Goal: Information Seeking & Learning: Get advice/opinions

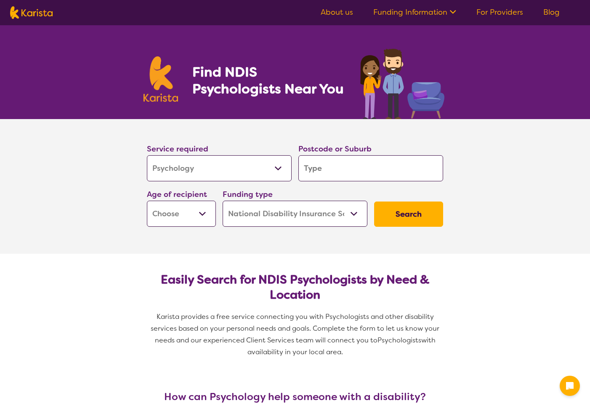
select select "Psychology"
select select "NDIS"
select select "Psychology"
select select "NDIS"
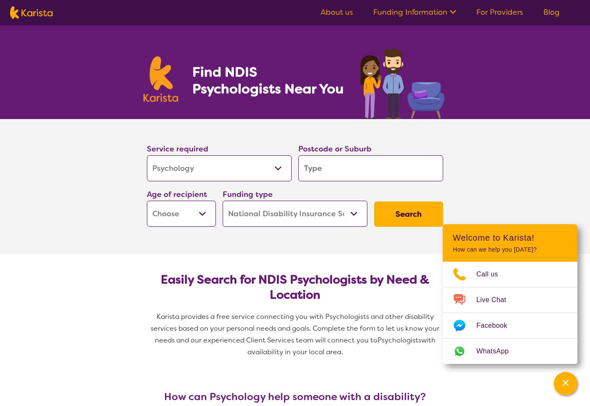
click at [382, 165] on input "search" at bounding box center [370, 168] width 145 height 26
type input "4"
type input "4-"
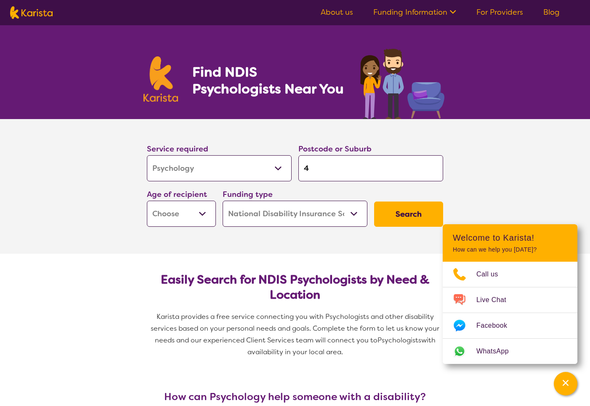
type input "4-"
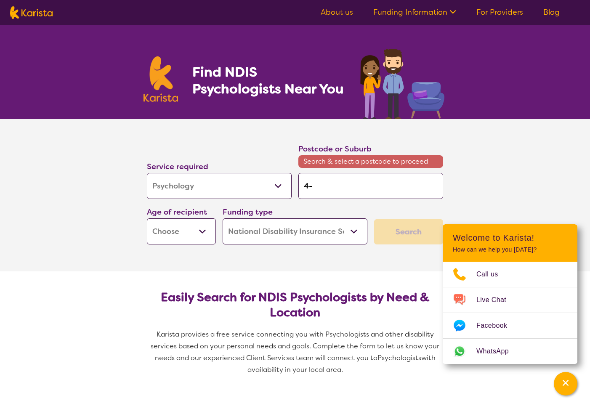
type input "4-6"
type input "4-69"
type input "4-6"
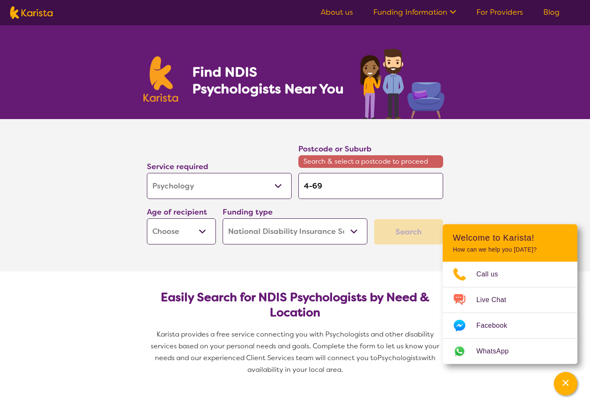
type input "4-6"
type input "4-"
type input "4"
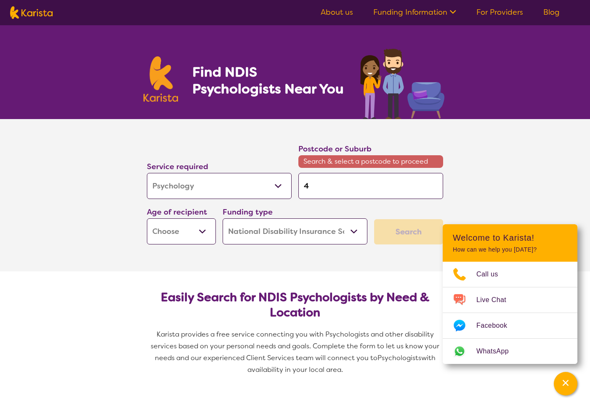
type input "40"
type input "406"
type input "4069"
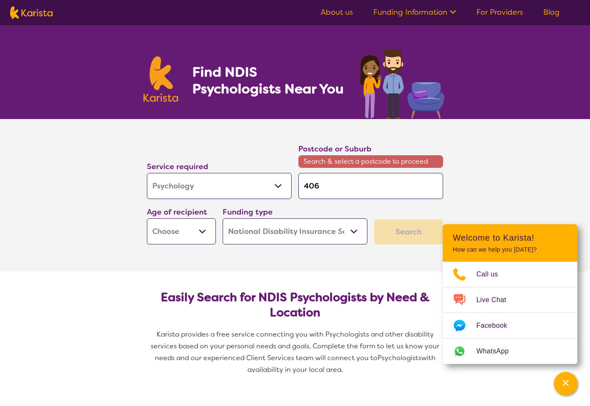
type input "4069"
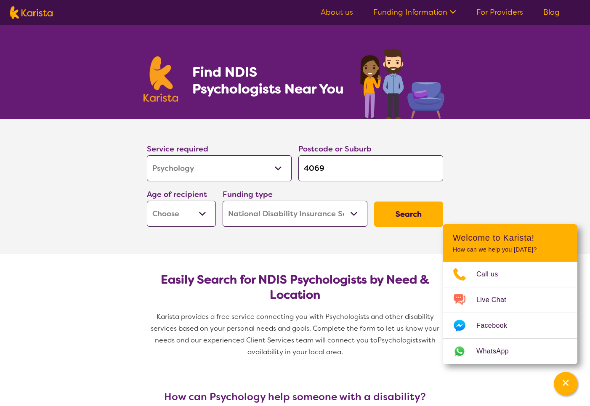
click at [362, 169] on input "4069" at bounding box center [370, 168] width 145 height 26
type input "406"
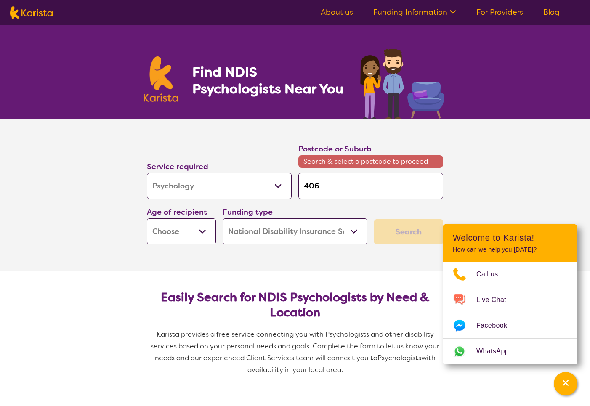
type input "4069"
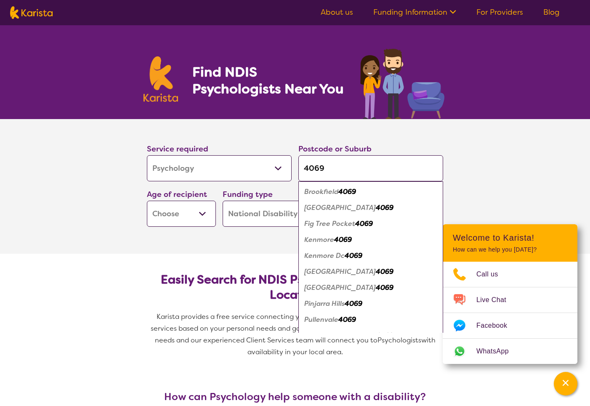
click at [347, 213] on div "[GEOGRAPHIC_DATA] 4069" at bounding box center [371, 208] width 136 height 16
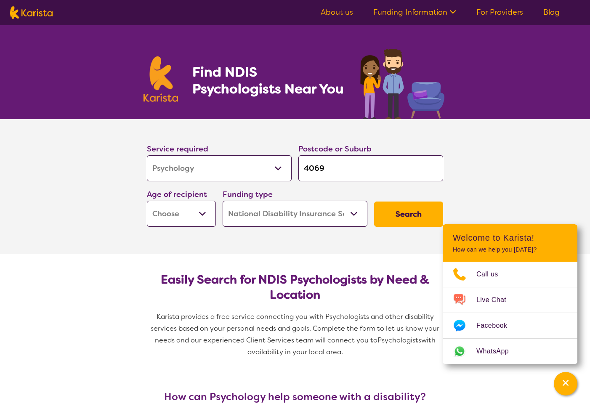
select select "AS"
click at [407, 208] on button "Search" at bounding box center [408, 214] width 69 height 25
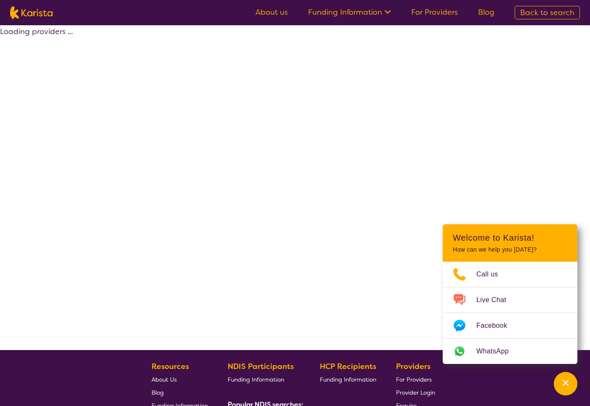
select select "by_score"
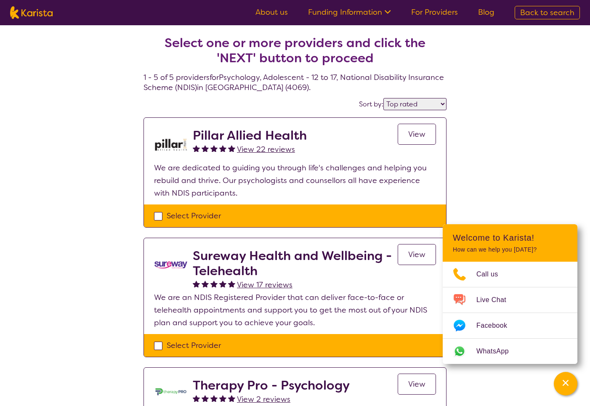
click at [256, 151] on span "View 22 reviews" at bounding box center [266, 149] width 58 height 10
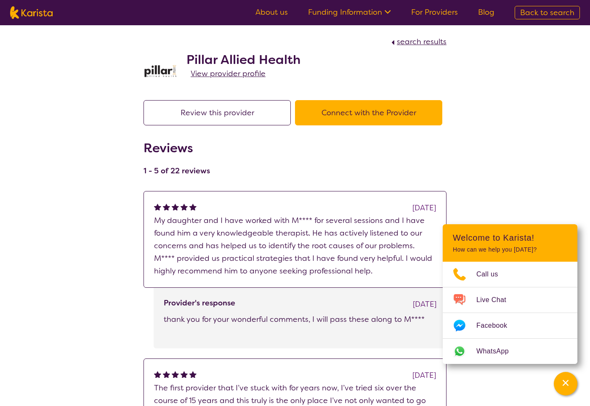
click at [224, 72] on span "View provider profile" at bounding box center [228, 74] width 75 height 10
